Goal: Task Accomplishment & Management: Use online tool/utility

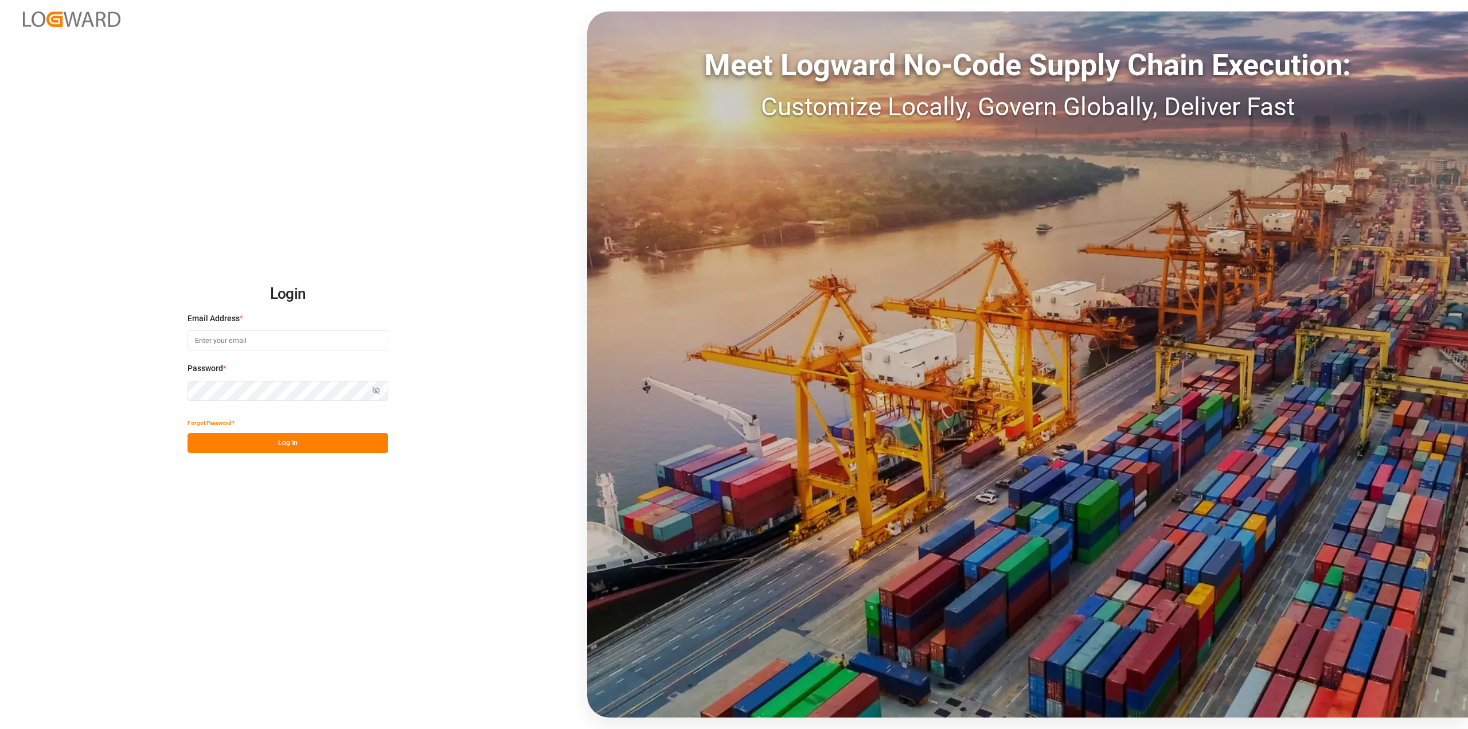
click at [264, 343] on input at bounding box center [288, 340] width 201 height 20
type input "[PERSON_NAME][EMAIL_ADDRESS][PERSON_NAME][DOMAIN_NAME]"
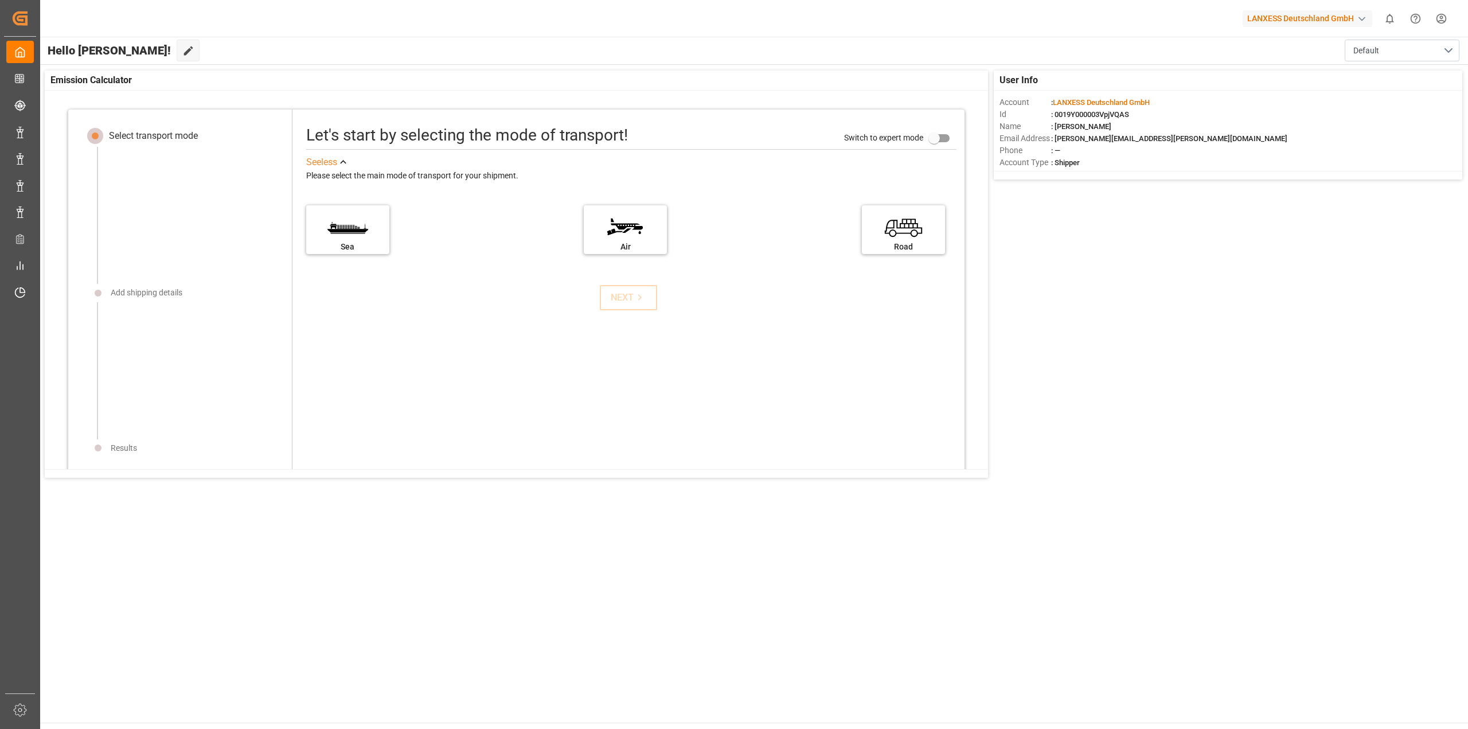
click at [138, 602] on main "Hello [PERSON_NAME]! Edit Cockpit Default User Info Account : LANXESS Deutschla…" at bounding box center [753, 380] width 1429 height 686
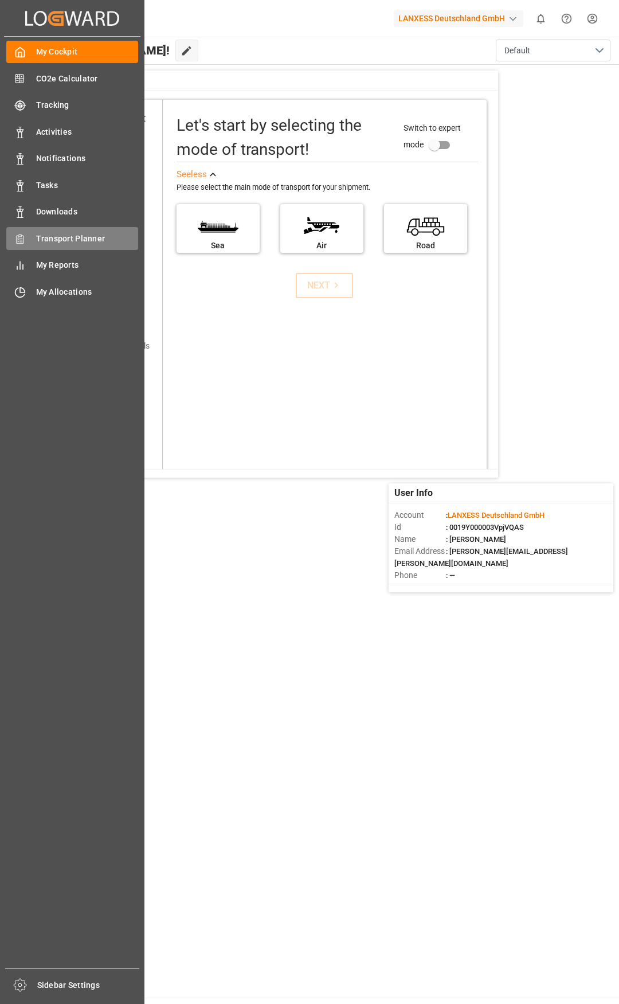
click at [34, 241] on div "Transport Planner Transport Planner" at bounding box center [72, 238] width 132 height 22
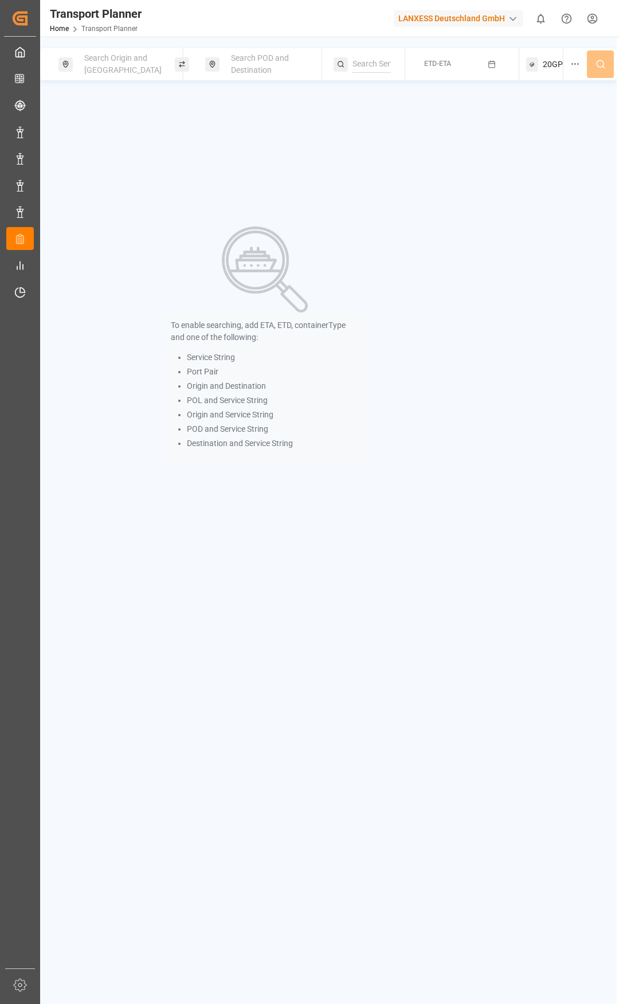
click at [104, 75] on div "Search Origin and [GEOGRAPHIC_DATA]" at bounding box center [123, 64] width 93 height 33
click at [98, 156] on input at bounding box center [113, 161] width 115 height 17
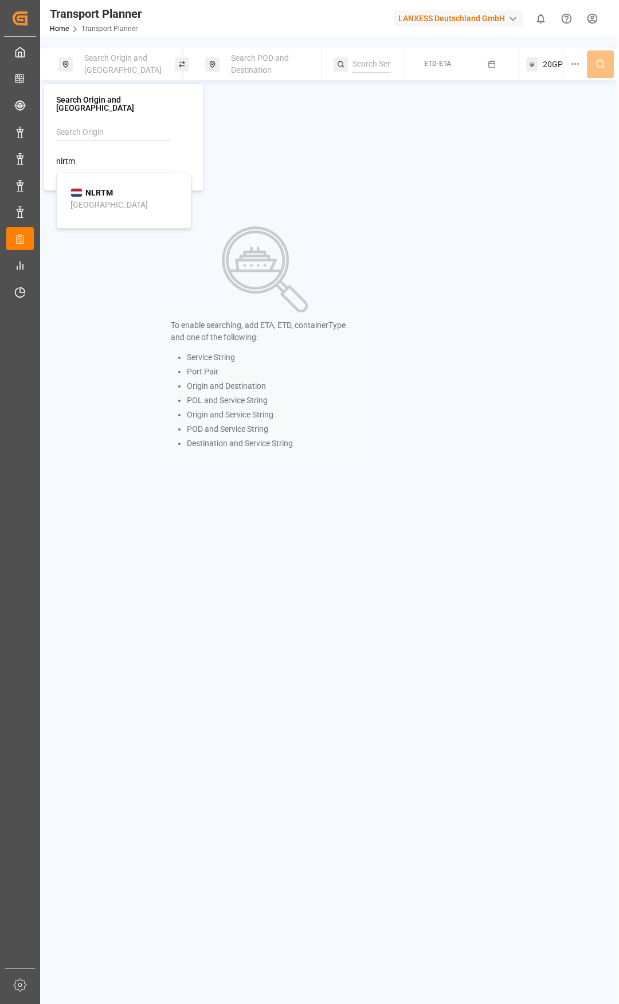
click at [123, 210] on ul "NLRTM [GEOGRAPHIC_DATA]" at bounding box center [126, 199] width 130 height 42
click at [92, 199] on div "[GEOGRAPHIC_DATA]" at bounding box center [109, 205] width 77 height 12
type input "NLRTM"
click at [267, 69] on span "Search POD and Destination" at bounding box center [260, 63] width 58 height 21
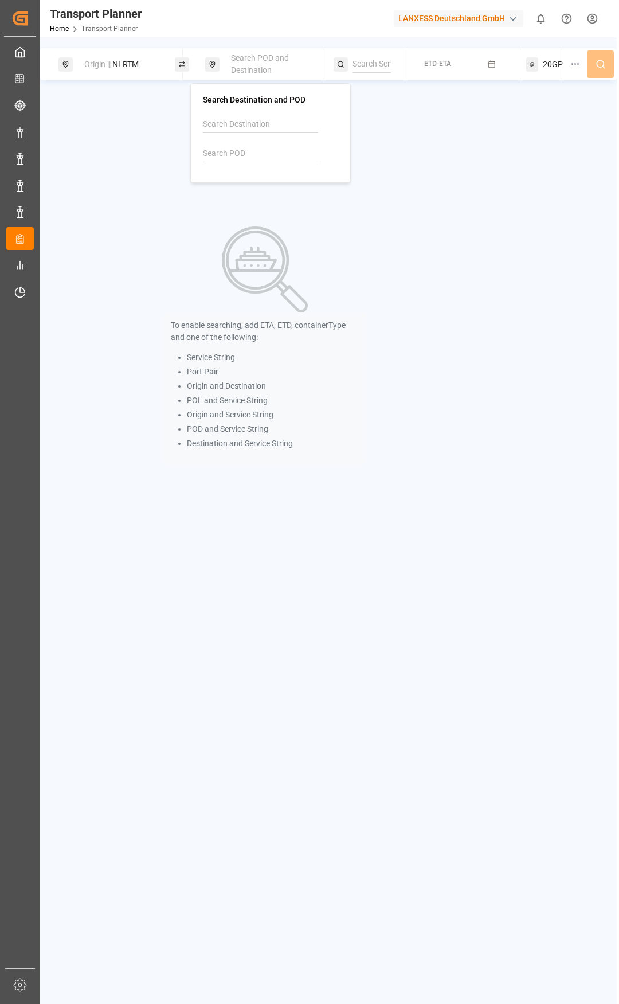
click at [237, 158] on input at bounding box center [260, 153] width 115 height 17
click at [255, 188] on b "INNSA" at bounding box center [244, 184] width 24 height 9
type input "INNSA"
click at [444, 68] on div "ETD-ETA" at bounding box center [437, 64] width 27 height 10
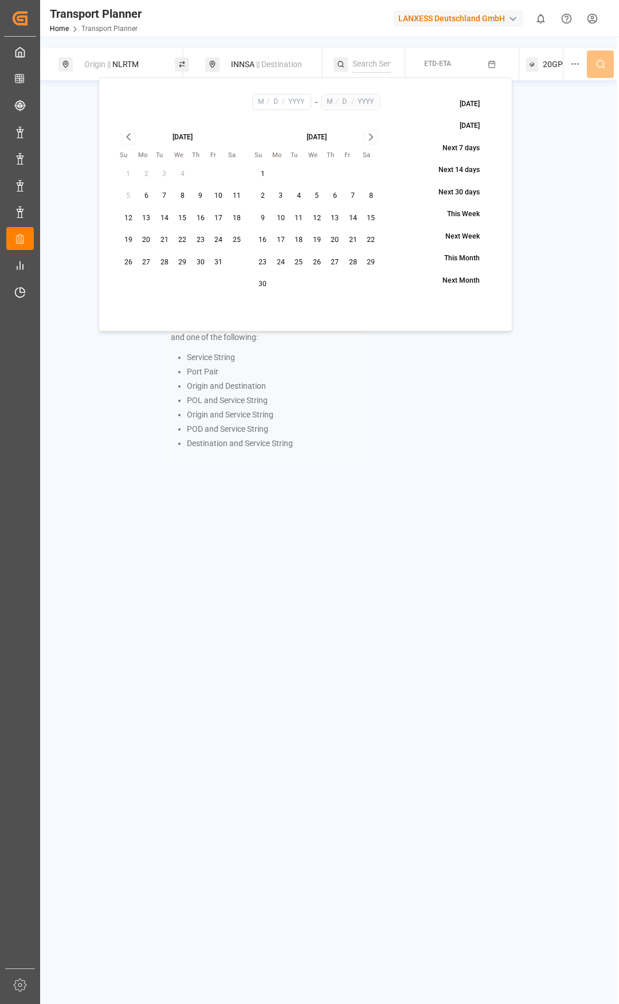
click at [220, 262] on button "31" at bounding box center [219, 262] width 18 height 18
type input "10"
type input "31"
type input "2025"
click at [372, 139] on icon "Go to next month" at bounding box center [371, 137] width 13 height 14
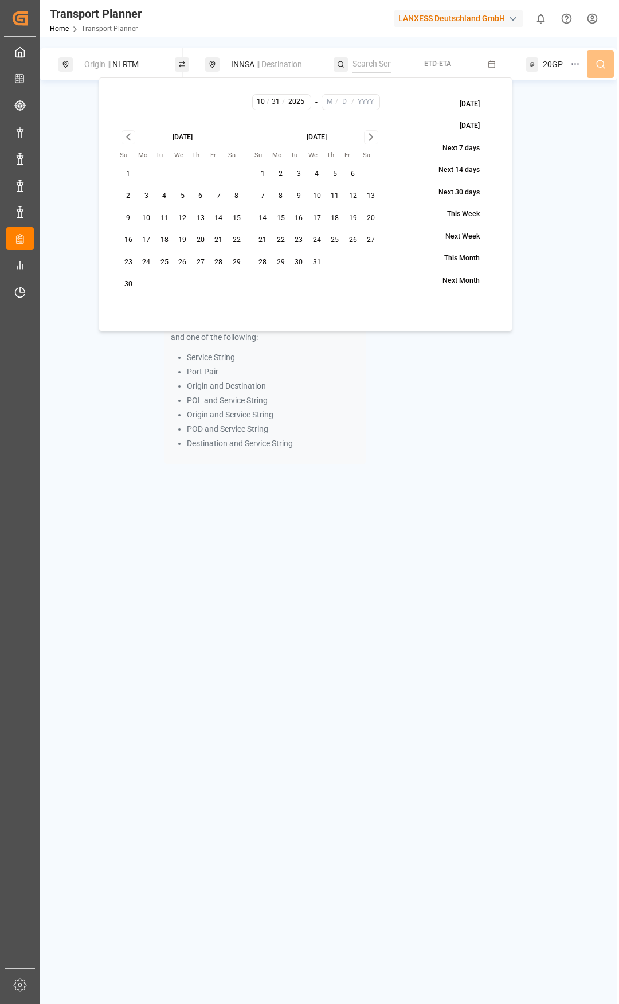
click at [372, 139] on icon "Go to next month" at bounding box center [371, 137] width 13 height 14
click at [126, 139] on icon "Go to previous month" at bounding box center [128, 137] width 13 height 14
click at [315, 261] on button "28" at bounding box center [317, 262] width 18 height 18
type input "1"
type input "28"
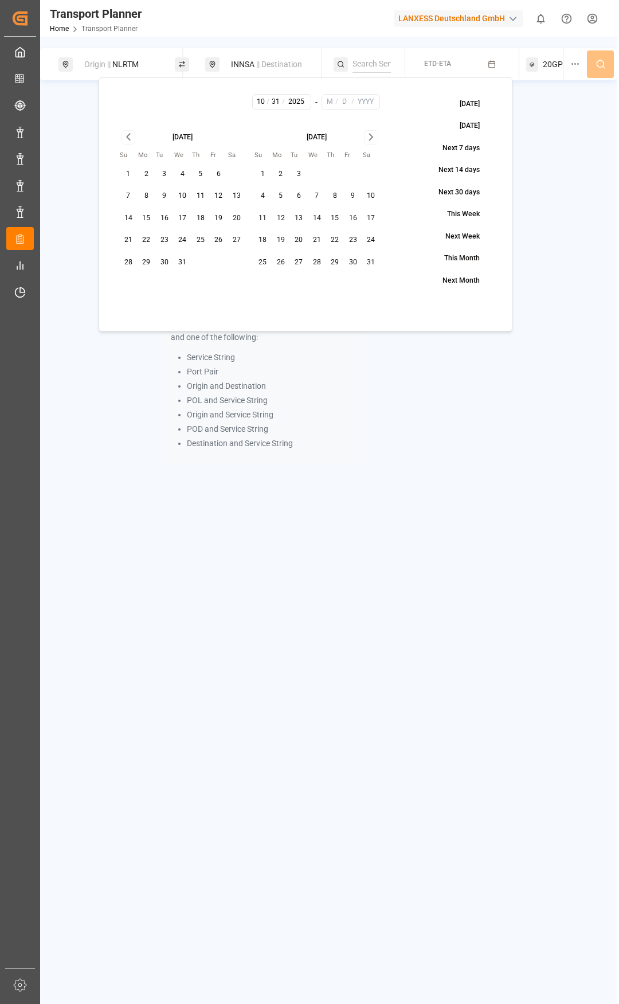
type input "2026"
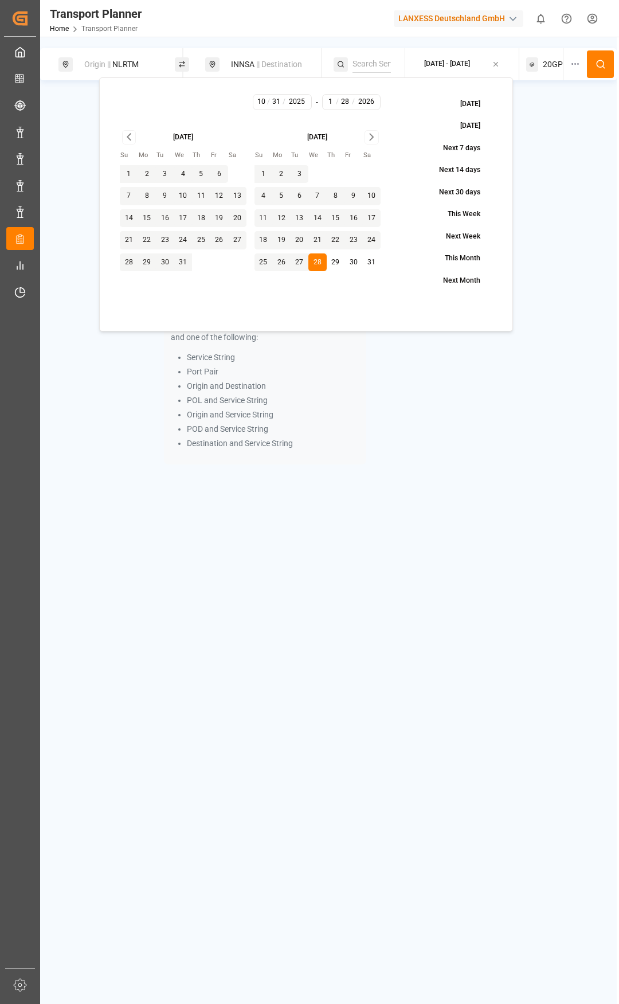
click at [601, 66] on icon at bounding box center [601, 64] width 10 height 10
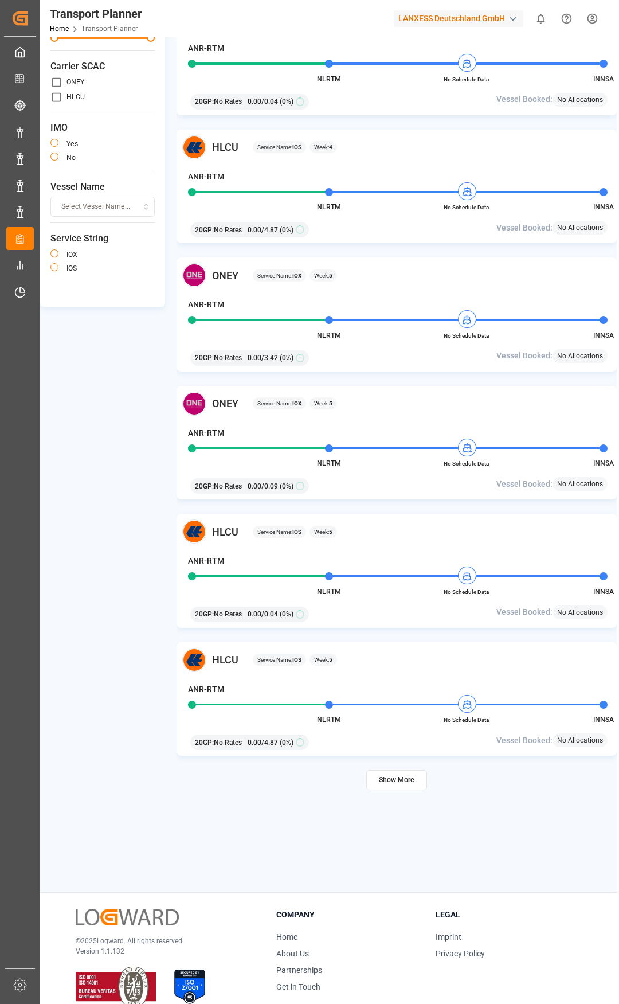
scroll to position [248, 0]
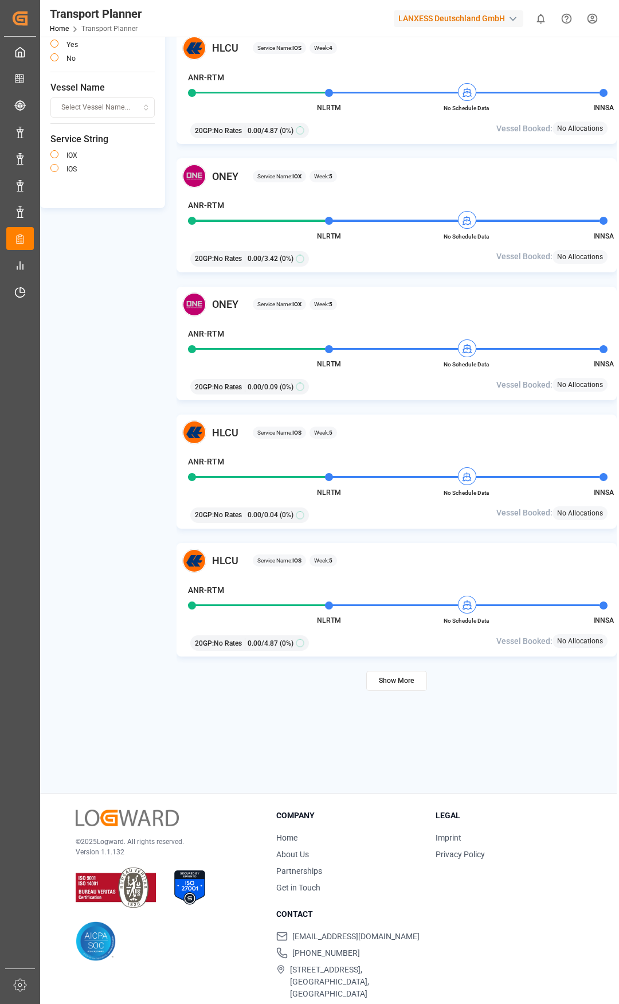
click at [404, 681] on button "Show More" at bounding box center [396, 681] width 61 height 20
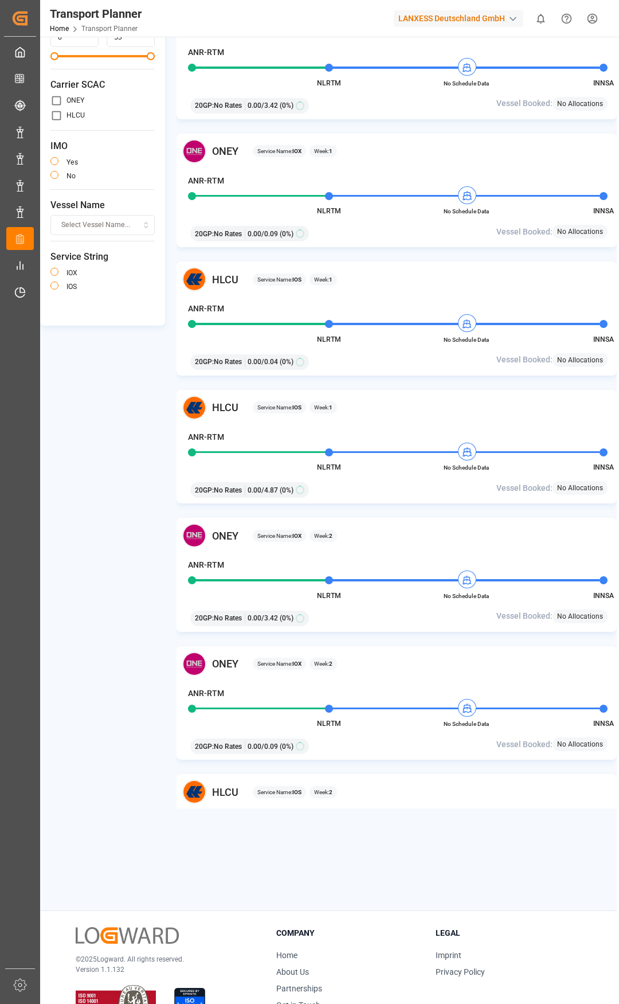
scroll to position [0, 0]
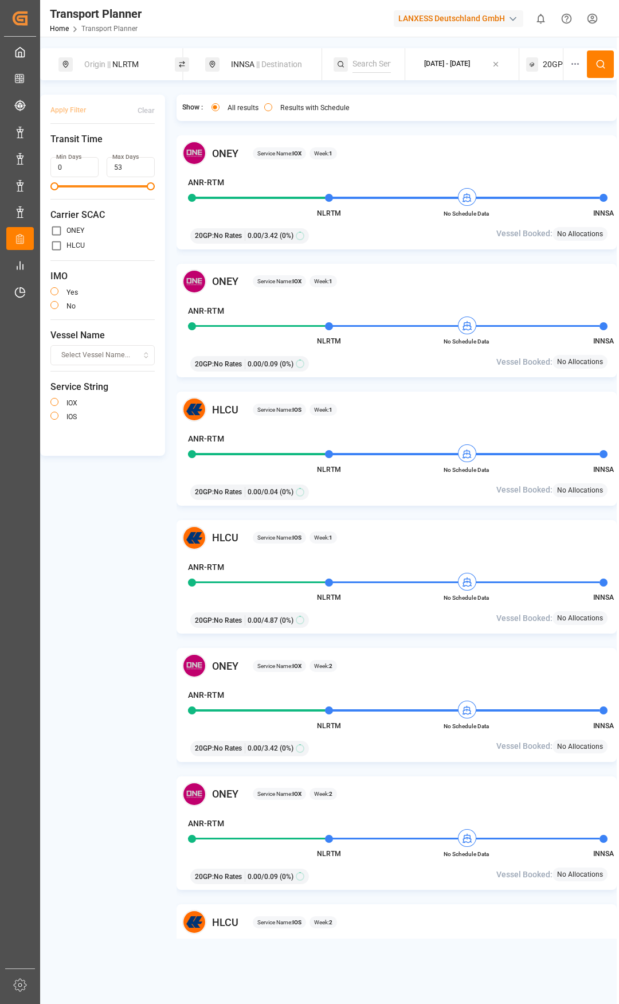
click at [470, 64] on div "[DATE] - [DATE]" at bounding box center [447, 64] width 46 height 10
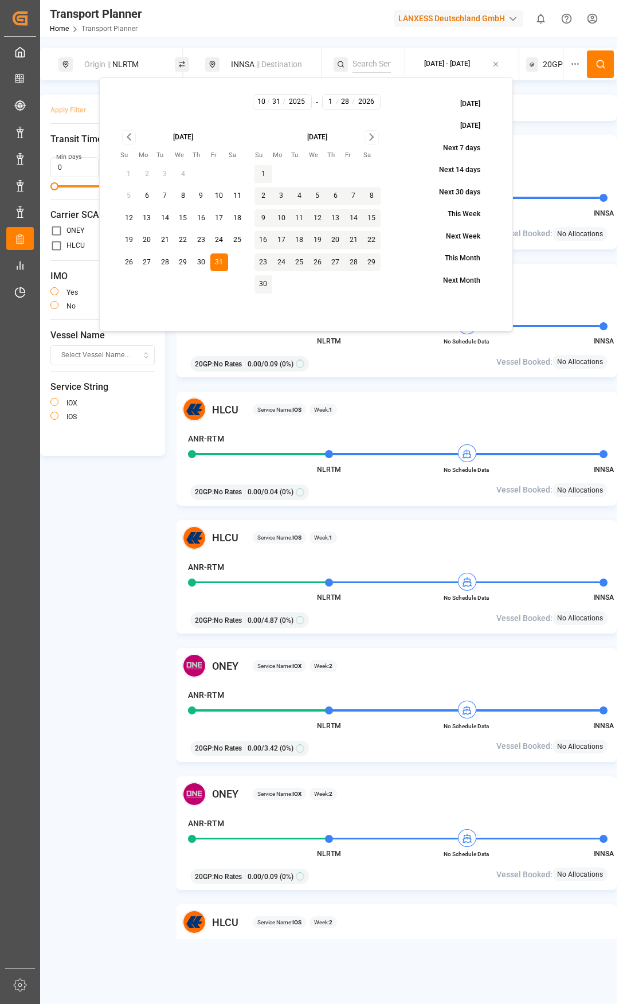
click at [213, 265] on button "31" at bounding box center [219, 262] width 18 height 18
click at [220, 264] on button "31" at bounding box center [219, 262] width 18 height 18
click at [185, 255] on button "29" at bounding box center [183, 262] width 18 height 18
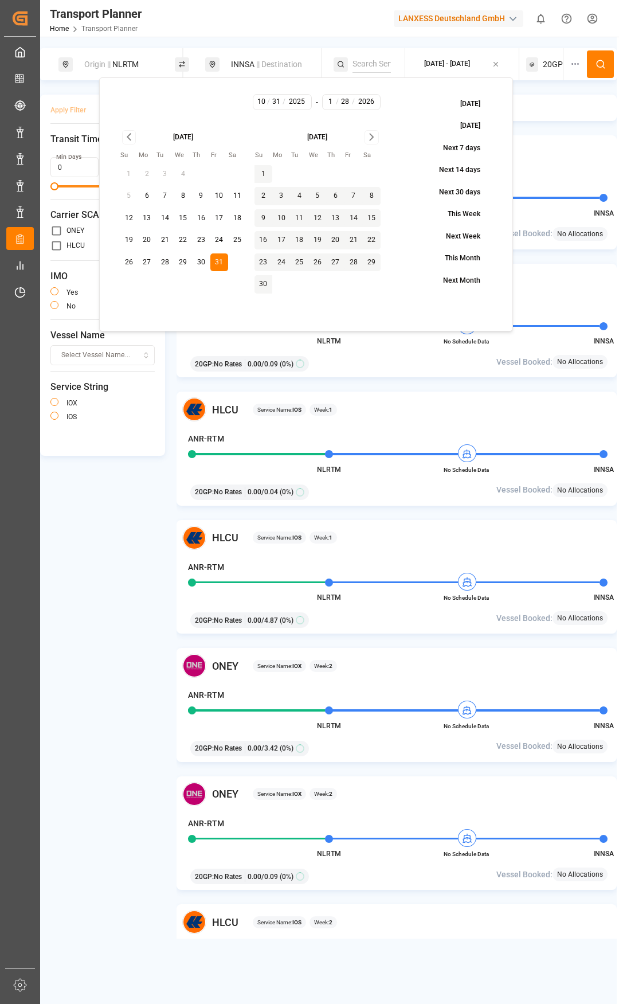
type input "29"
click at [372, 139] on icon "Go to next month" at bounding box center [371, 137] width 3 height 6
click at [217, 240] on button "26" at bounding box center [219, 240] width 18 height 18
type input "12"
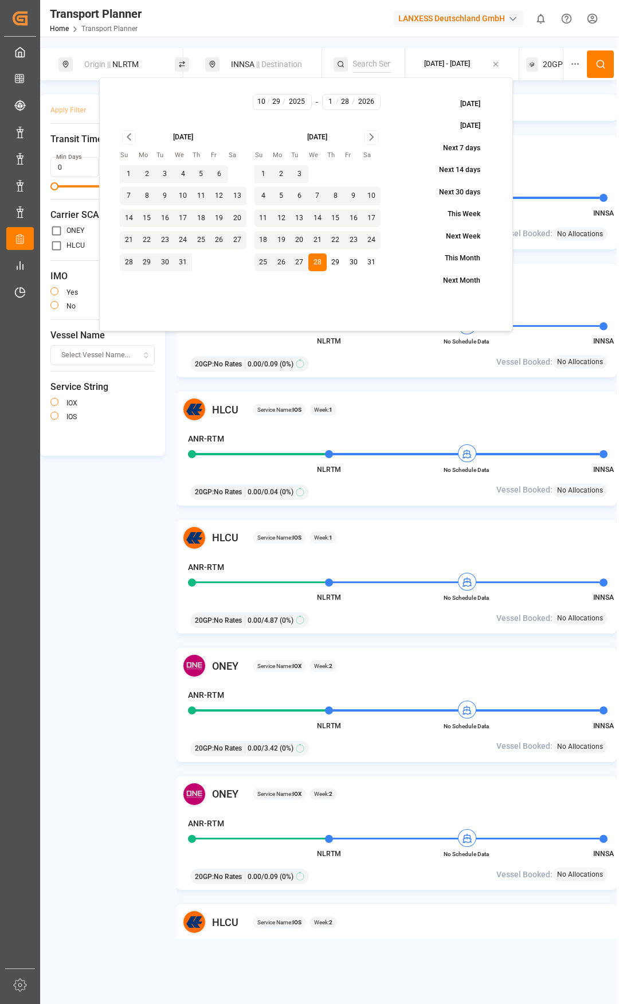
type input "26"
type input "2025"
click at [592, 61] on button at bounding box center [600, 64] width 27 height 28
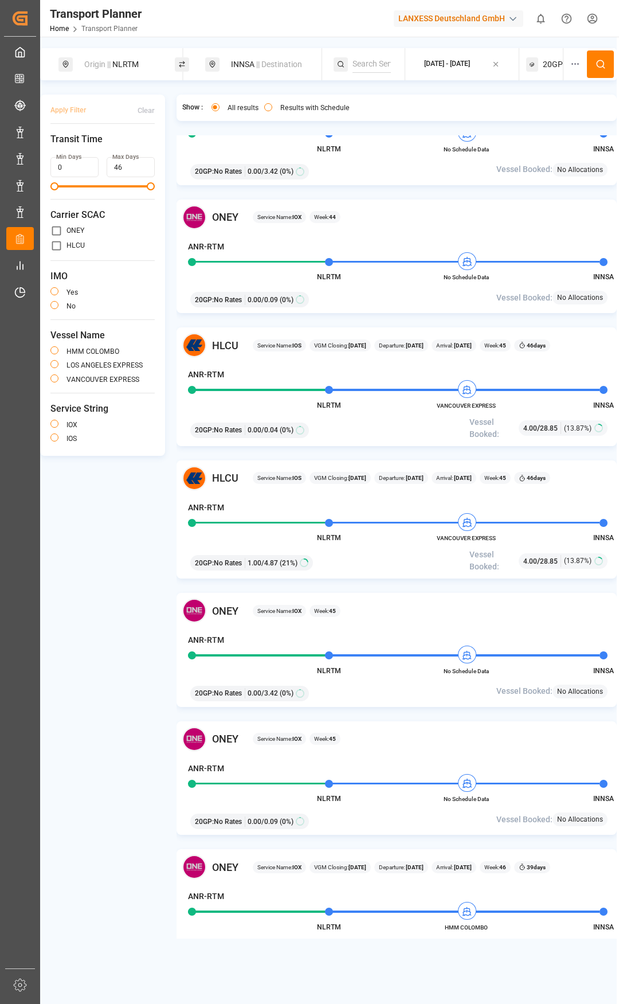
scroll to position [459, 0]
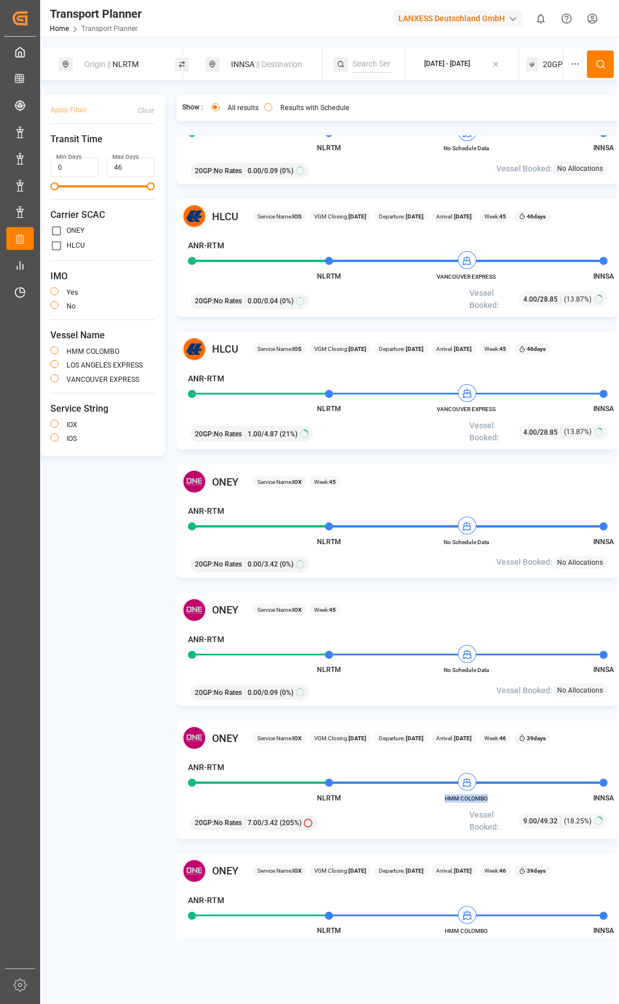
drag, startPoint x: 493, startPoint y: 796, endPoint x: 439, endPoint y: 799, distance: 54.0
click at [439, 728] on span "HMM COLOMBO" at bounding box center [466, 798] width 63 height 9
copy span "HMM COLOMBO"
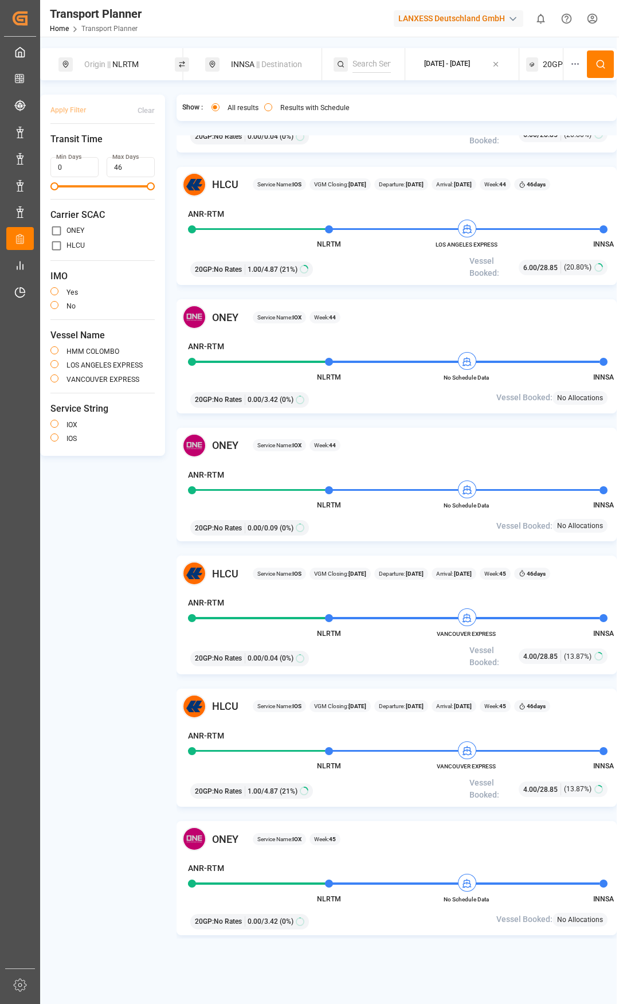
scroll to position [0, 0]
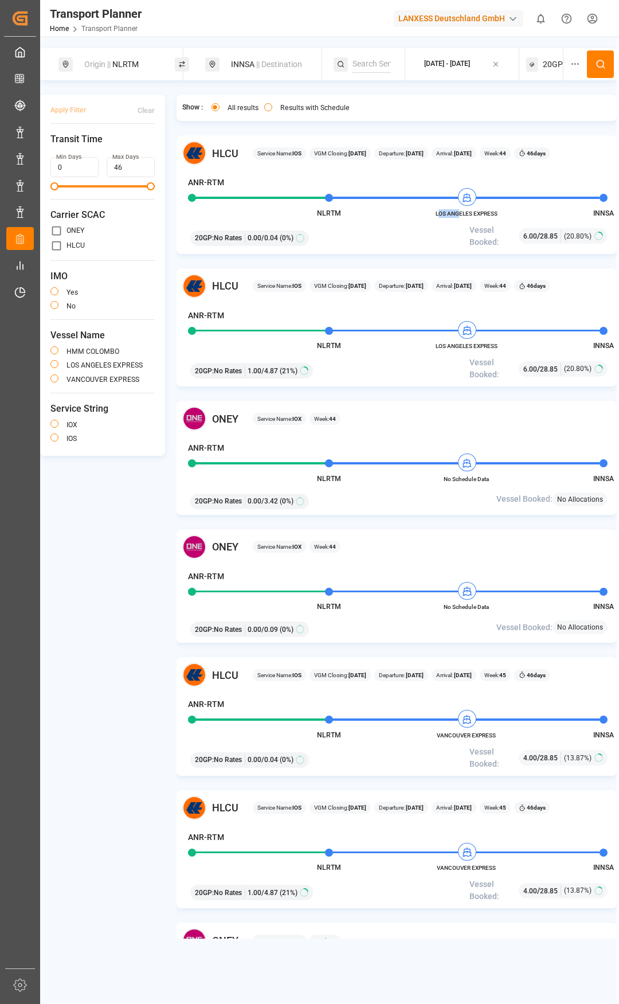
drag, startPoint x: 439, startPoint y: 214, endPoint x: 444, endPoint y: 211, distance: 6.2
click at [459, 213] on span "LOS ANGELES EXPRESS" at bounding box center [466, 213] width 63 height 9
click at [443, 212] on span "LOS ANGELES EXPRESS" at bounding box center [466, 213] width 63 height 9
drag, startPoint x: 433, startPoint y: 211, endPoint x: 498, endPoint y: 213, distance: 64.8
click at [498, 213] on div "HLCU Service Name: IOS VGM Closing: [DATE] Departure: [DATE] Arrival: [DATE] We…" at bounding box center [397, 194] width 441 height 119
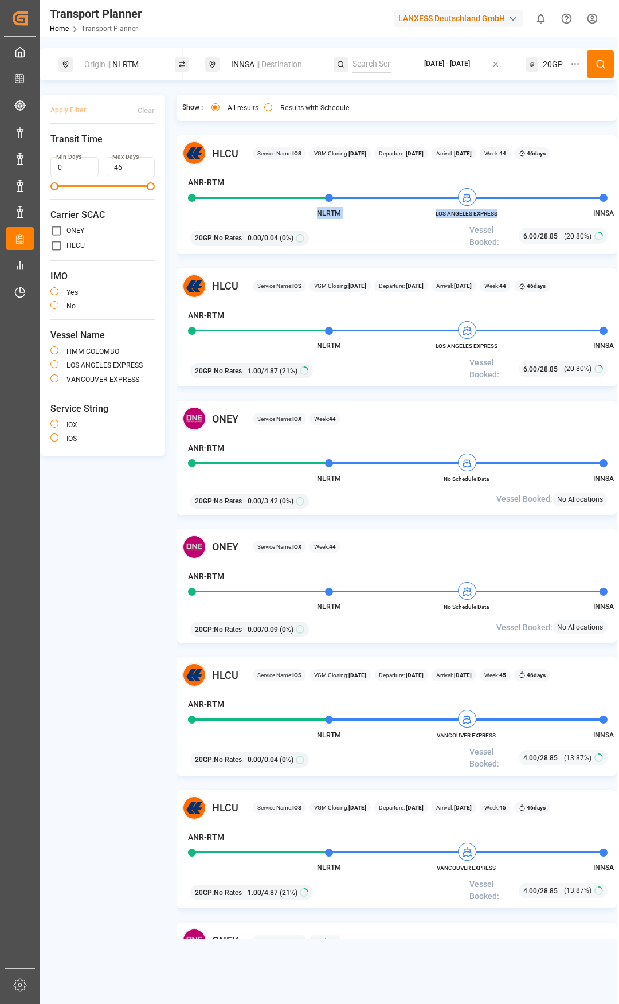
click at [498, 213] on span "LOS ANGELES EXPRESS" at bounding box center [466, 213] width 63 height 9
drag, startPoint x: 499, startPoint y: 216, endPoint x: 439, endPoint y: 214, distance: 60.3
click at [439, 214] on div "HLCU Service Name: IOS VGM Closing: [DATE] Departure: [DATE] Arrival: [DATE] We…" at bounding box center [397, 194] width 441 height 119
click at [439, 214] on span "LOS ANGELES EXPRESS" at bounding box center [466, 213] width 63 height 9
drag, startPoint x: 498, startPoint y: 214, endPoint x: 485, endPoint y: 210, distance: 13.2
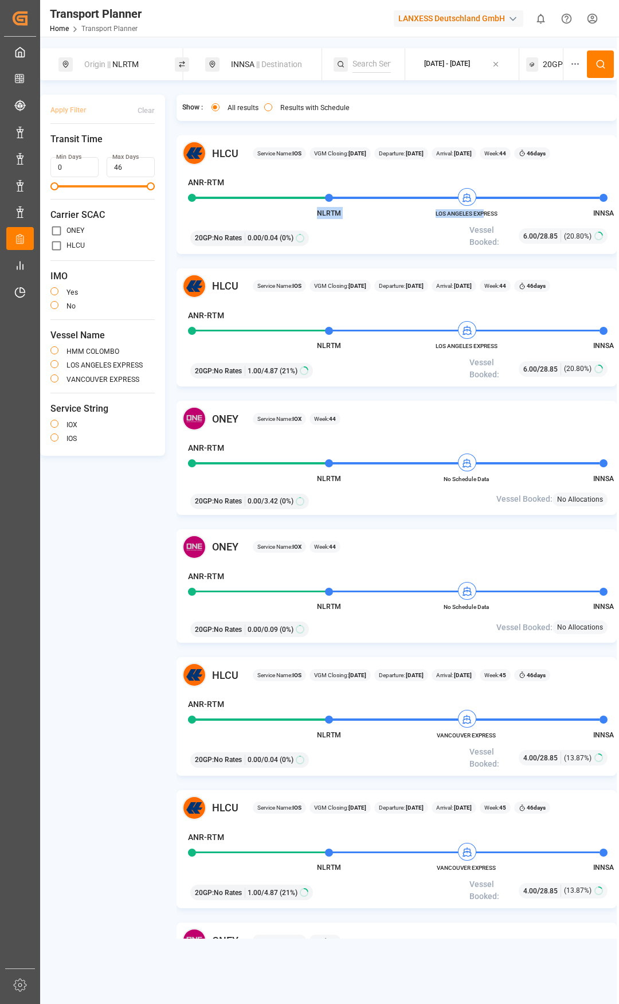
click at [485, 210] on div "HLCU Service Name: IOS VGM Closing: [DATE] Departure: [DATE] Arrival: [DATE] We…" at bounding box center [397, 194] width 441 height 119
drag, startPoint x: 485, startPoint y: 210, endPoint x: 493, endPoint y: 211, distance: 7.5
click at [485, 210] on span "LOS ANGELES EXPRESS" at bounding box center [466, 213] width 63 height 9
click at [498, 215] on div "HLCU Service Name: IOS VGM Closing: [DATE] Departure: [DATE] Arrival: [DATE] We…" at bounding box center [397, 194] width 441 height 119
drag, startPoint x: 497, startPoint y: 213, endPoint x: 435, endPoint y: 212, distance: 62.5
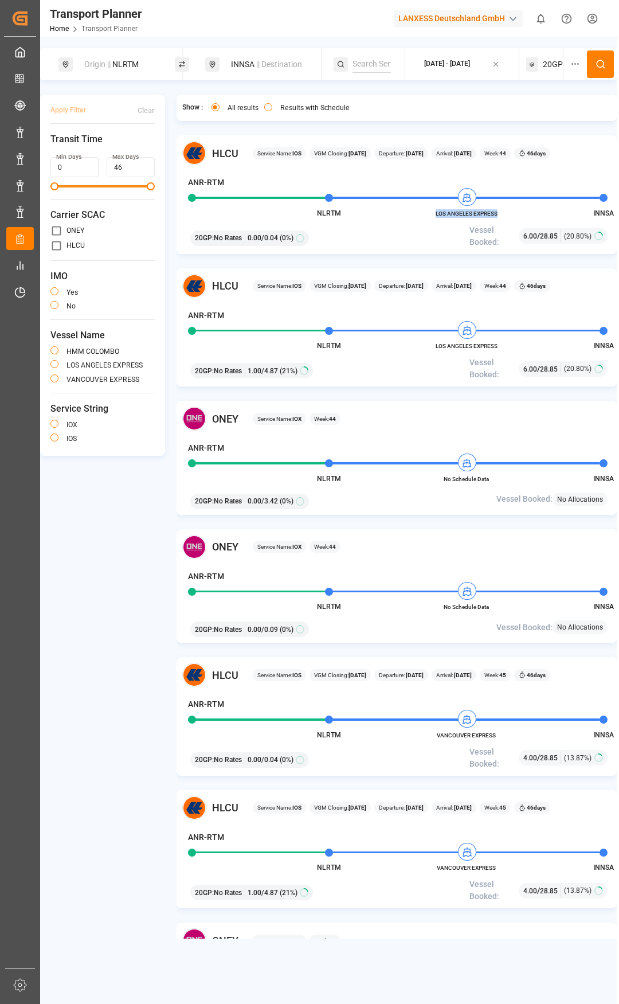
click at [435, 212] on span "LOS ANGELES EXPRESS" at bounding box center [466, 213] width 63 height 9
copy span "LOS ANGELES EXPRESS"
click at [139, 66] on div "Origin || NLRTM" at bounding box center [123, 64] width 93 height 21
drag, startPoint x: 122, startPoint y: 146, endPoint x: 49, endPoint y: 144, distance: 72.3
click at [49, 144] on div "Search Origin and POL NLRTM" at bounding box center [123, 131] width 161 height 108
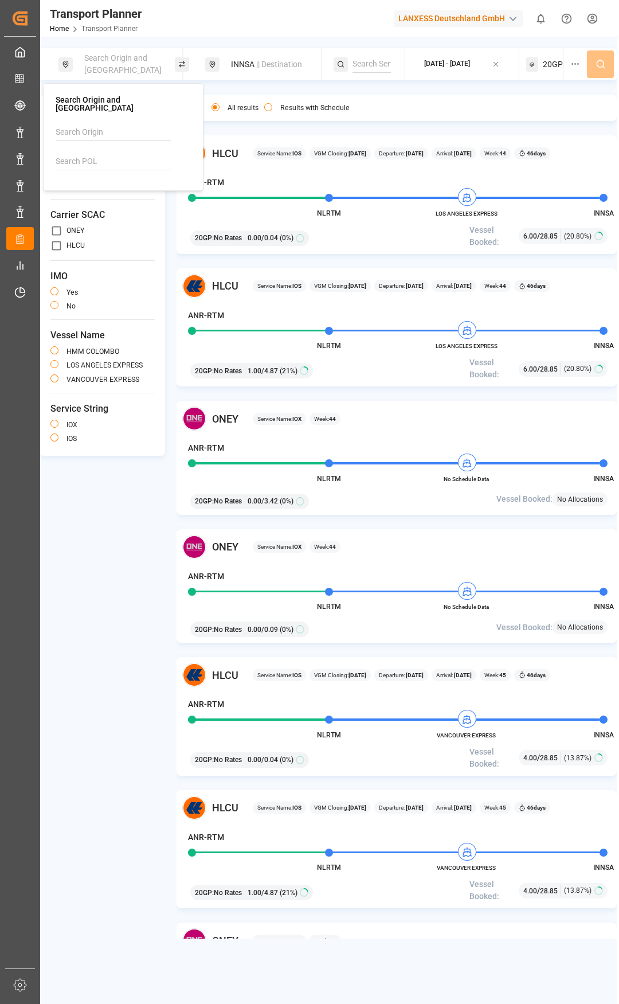
click at [86, 124] on input at bounding box center [113, 132] width 115 height 17
click at [116, 158] on div "[GEOGRAPHIC_DATA]" at bounding box center [125, 164] width 111 height 12
type input "[GEOGRAPHIC_DATA]"
click at [259, 60] on span "|| Destination" at bounding box center [279, 64] width 46 height 9
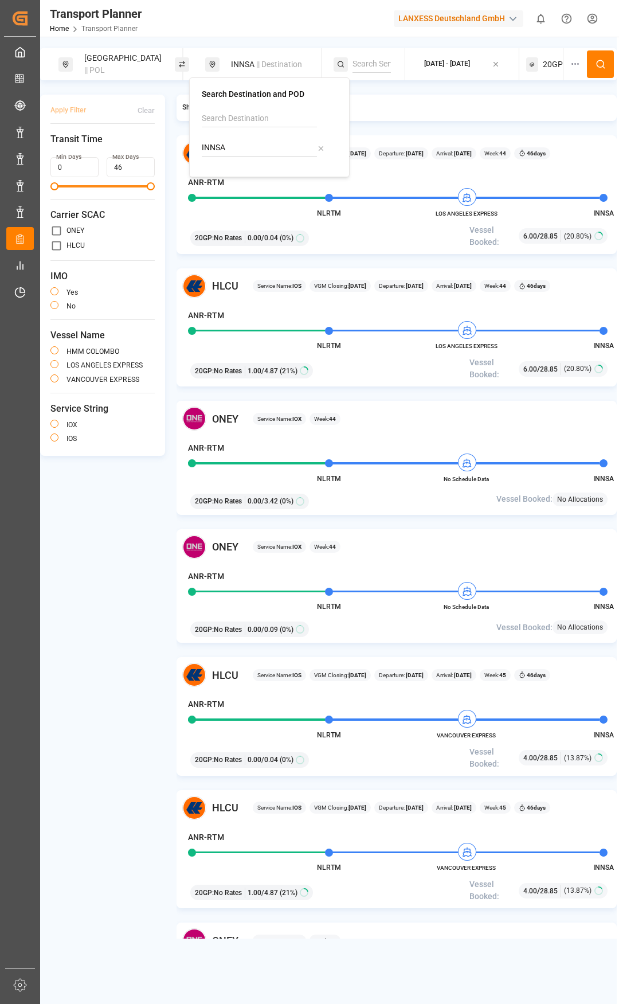
drag, startPoint x: 226, startPoint y: 141, endPoint x: 196, endPoint y: 139, distance: 30.5
click at [196, 139] on div "Search Destination and POD INNSA" at bounding box center [269, 127] width 161 height 100
click at [262, 185] on div "PHMNL [GEOGRAPHIC_DATA]" at bounding box center [271, 185] width 111 height 24
type input "PHMNL"
click at [606, 68] on icon at bounding box center [601, 64] width 10 height 10
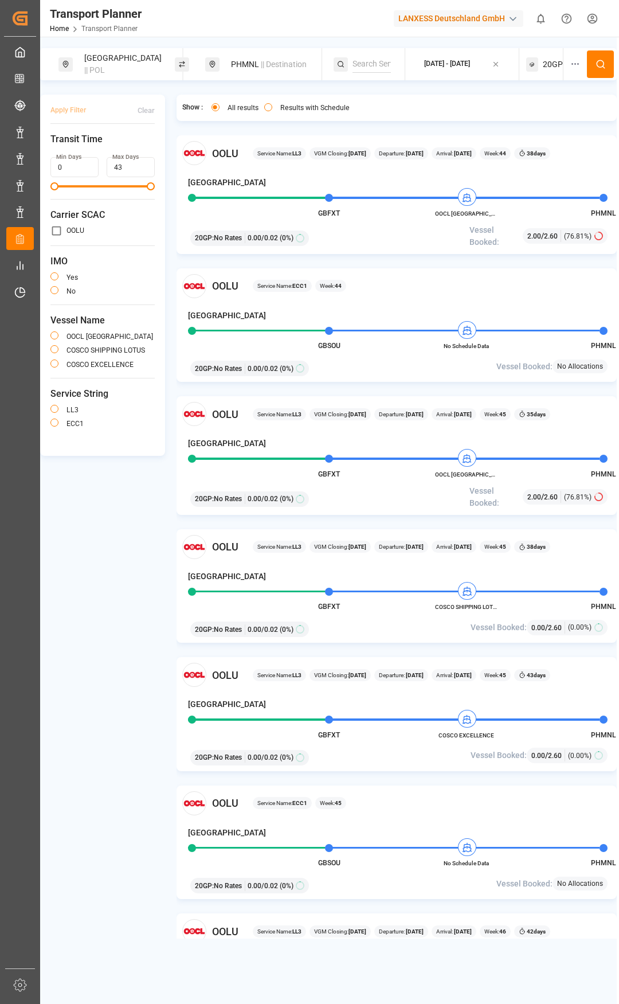
click at [450, 63] on div "[DATE] - [DATE]" at bounding box center [447, 64] width 46 height 10
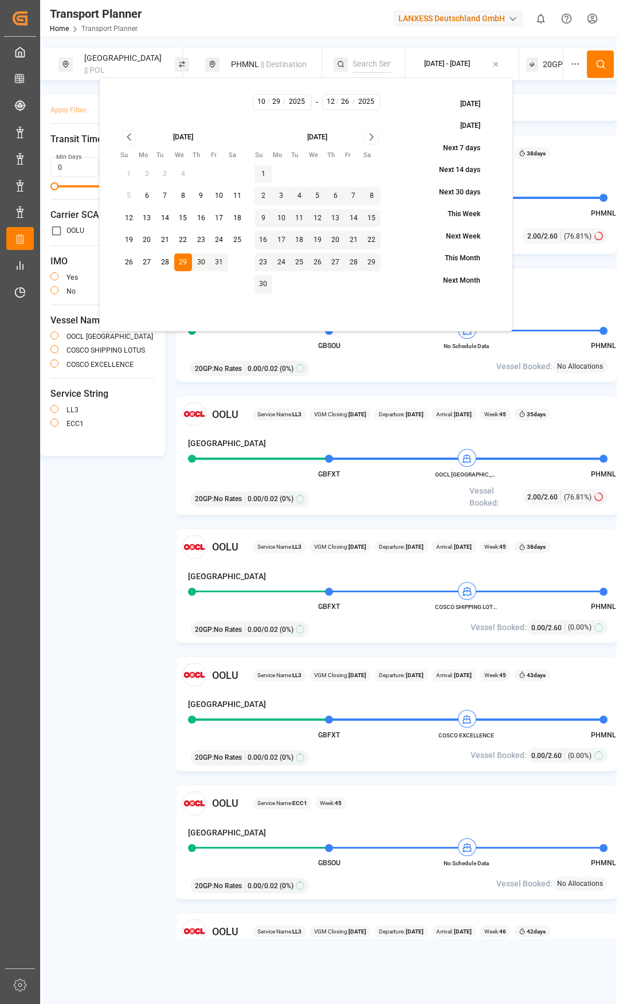
click at [188, 237] on button "22" at bounding box center [183, 240] width 18 height 18
type input "22"
click at [599, 62] on icon at bounding box center [601, 64] width 10 height 10
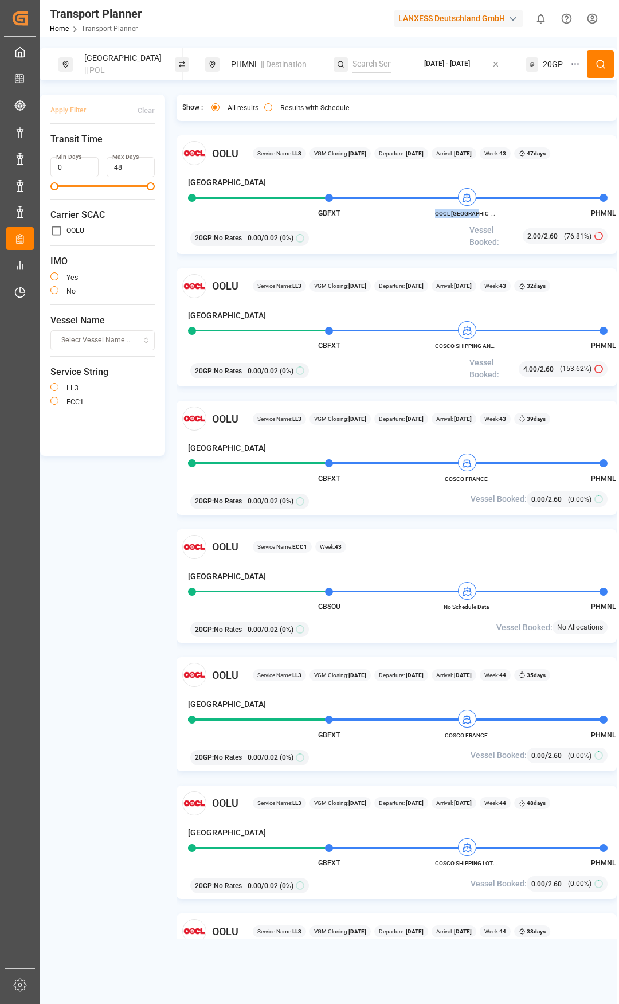
drag, startPoint x: 444, startPoint y: 213, endPoint x: 490, endPoint y: 214, distance: 45.3
click at [490, 214] on span "OOCL [GEOGRAPHIC_DATA]" at bounding box center [466, 213] width 63 height 9
copy span "OOCL [GEOGRAPHIC_DATA]"
